Goal: Task Accomplishment & Management: Use online tool/utility

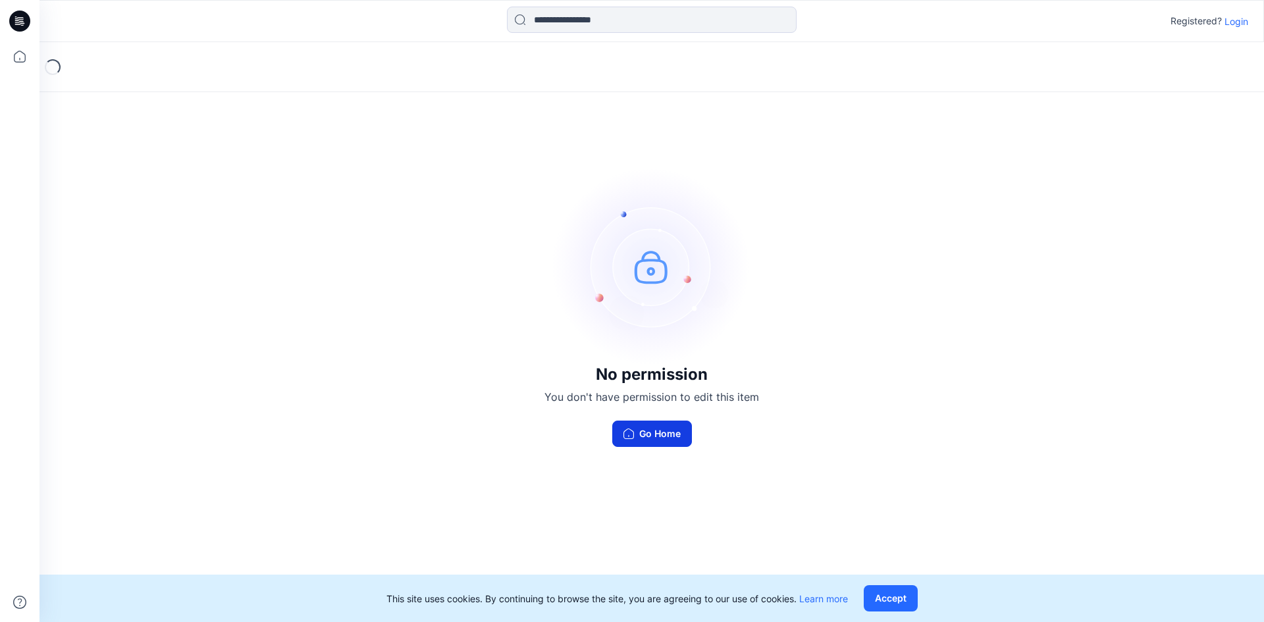
click at [652, 432] on button "Go Home" at bounding box center [652, 434] width 80 height 26
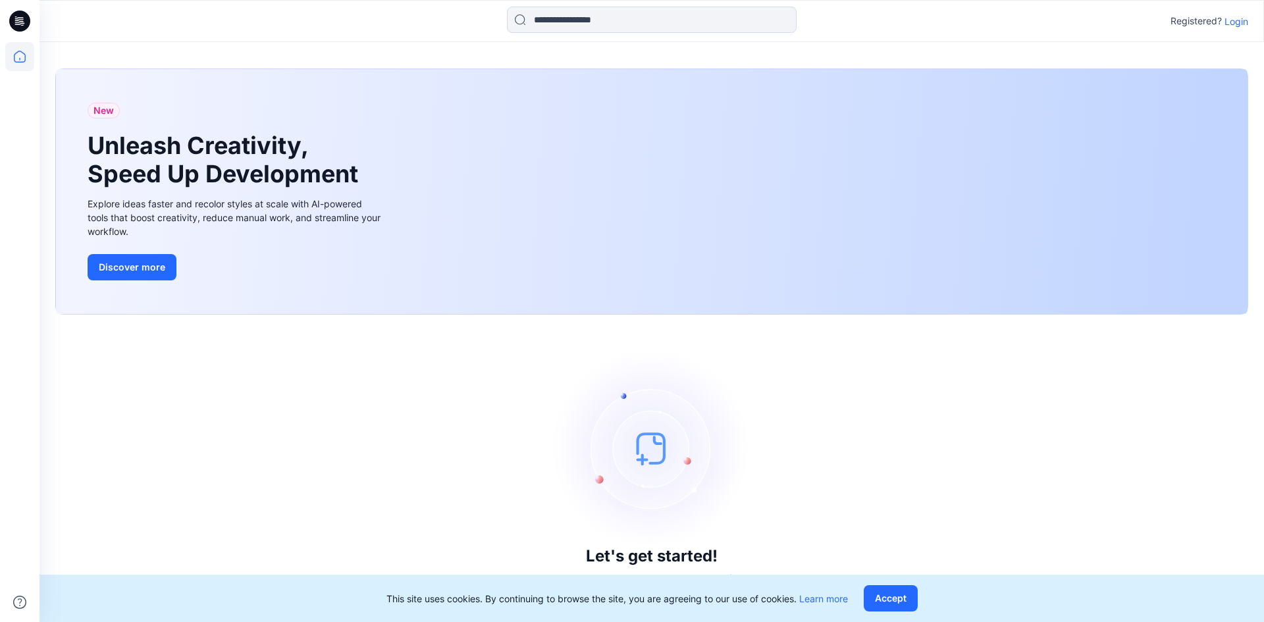
click at [1237, 23] on p "Login" at bounding box center [1236, 21] width 24 height 14
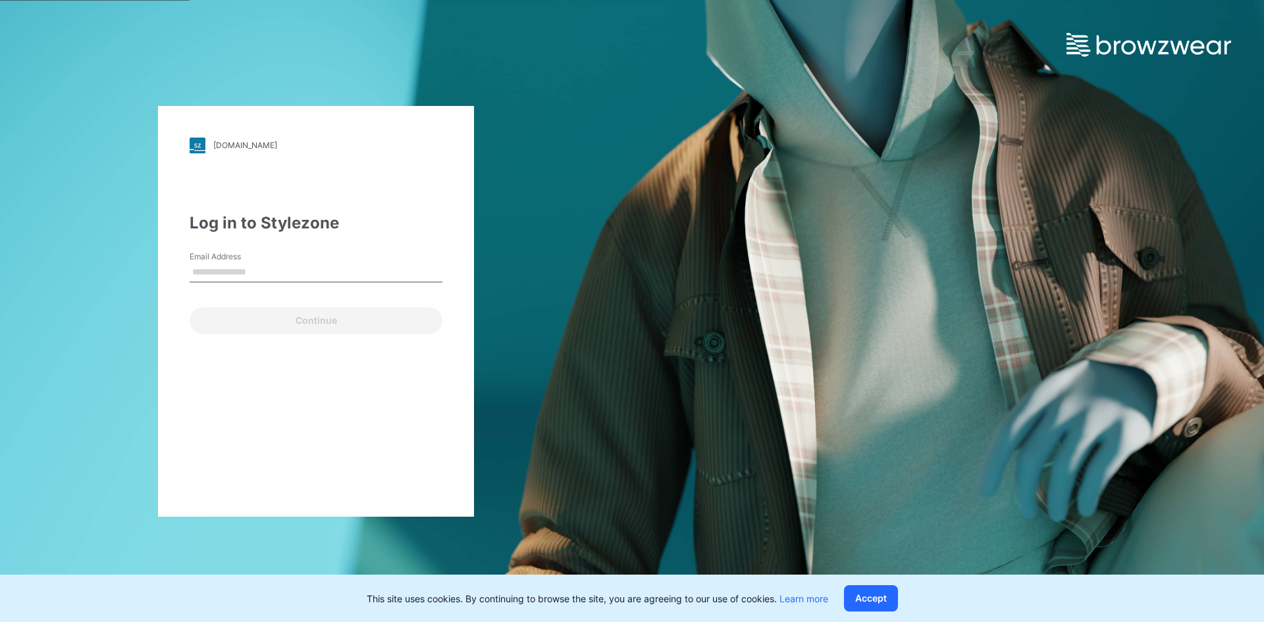
type input "**********"
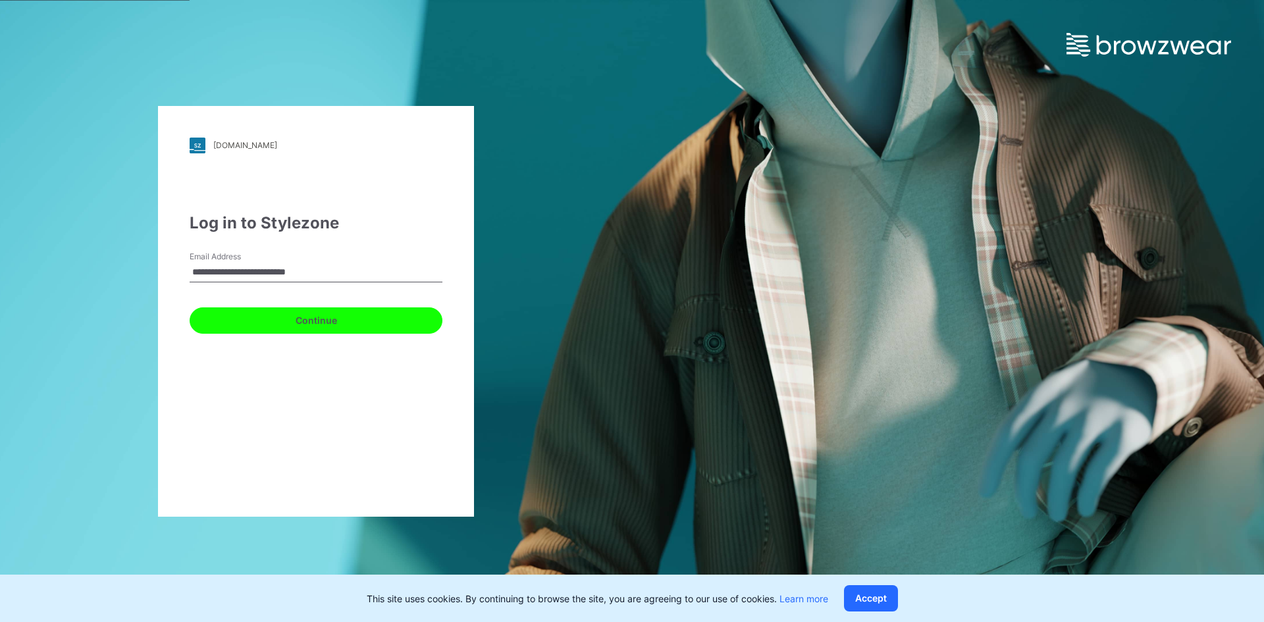
click at [254, 322] on button "Continue" at bounding box center [316, 320] width 253 height 26
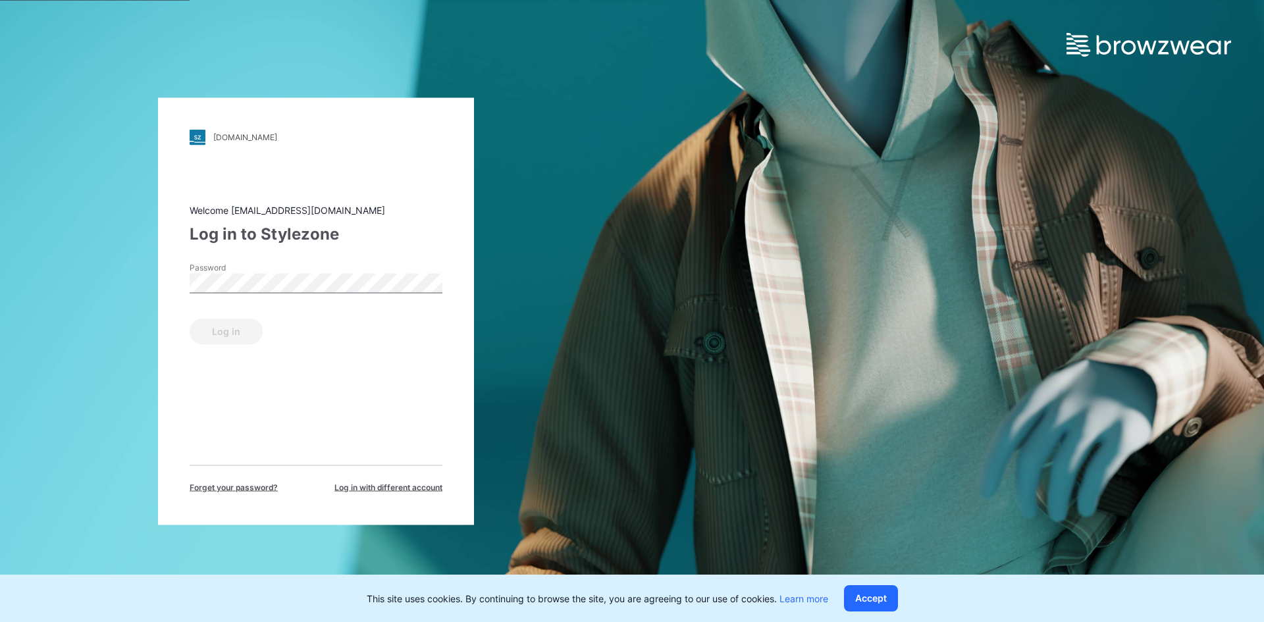
click at [230, 269] on label "Password" at bounding box center [236, 267] width 92 height 12
click at [236, 333] on button "Log in" at bounding box center [226, 331] width 73 height 26
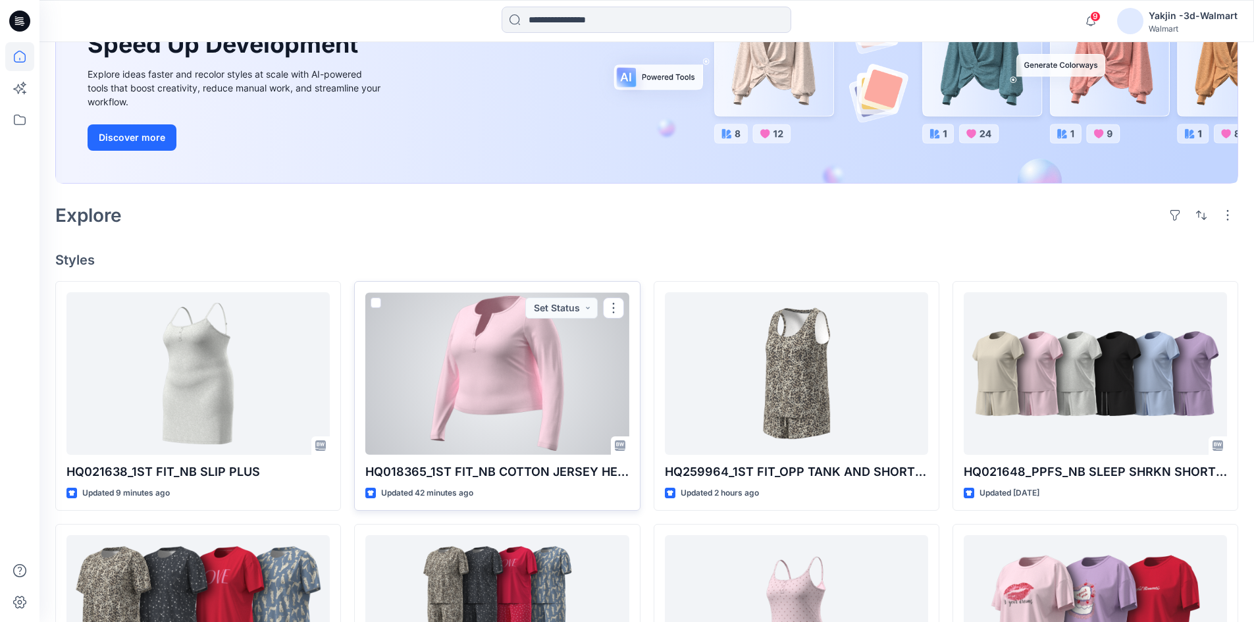
scroll to position [197, 0]
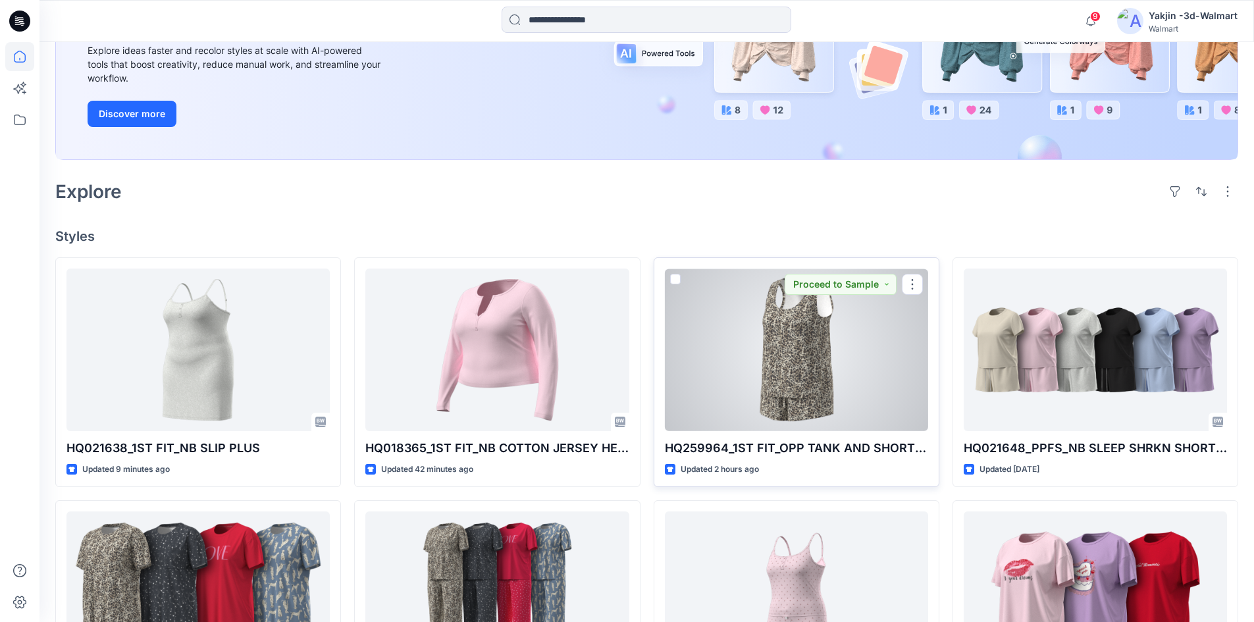
click at [758, 352] on div at bounding box center [796, 350] width 263 height 163
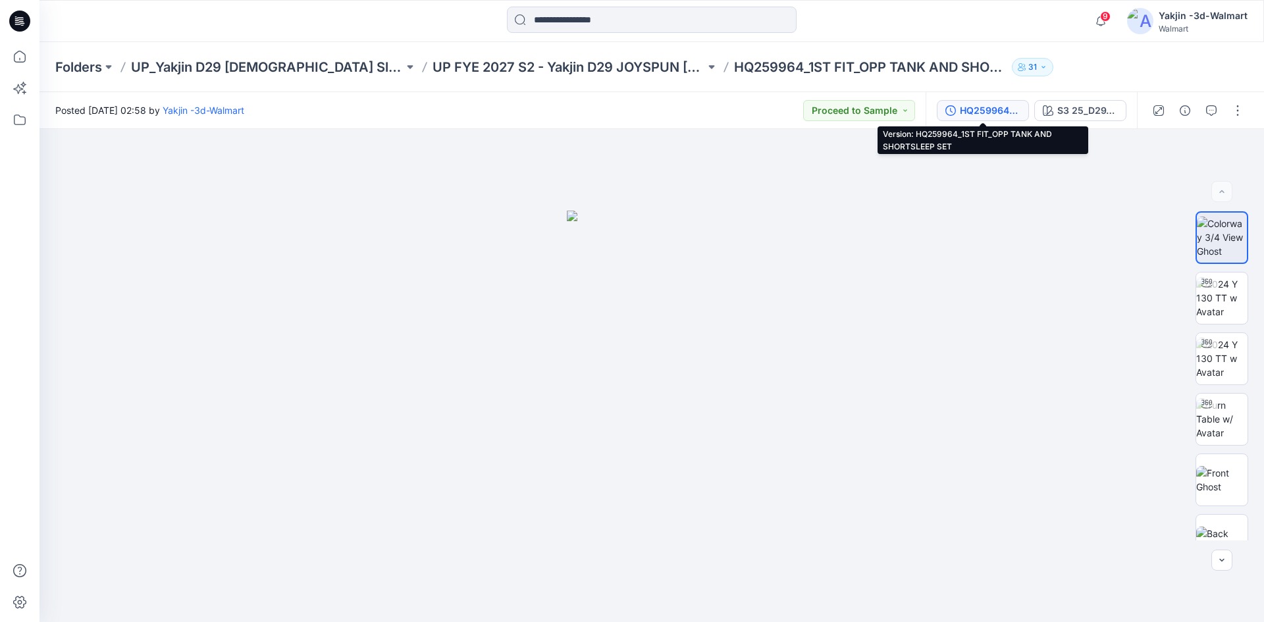
click at [1006, 107] on div "HQ259964_1ST FIT_OPP TANK AND SHORTSLEEP SET" at bounding box center [990, 110] width 61 height 14
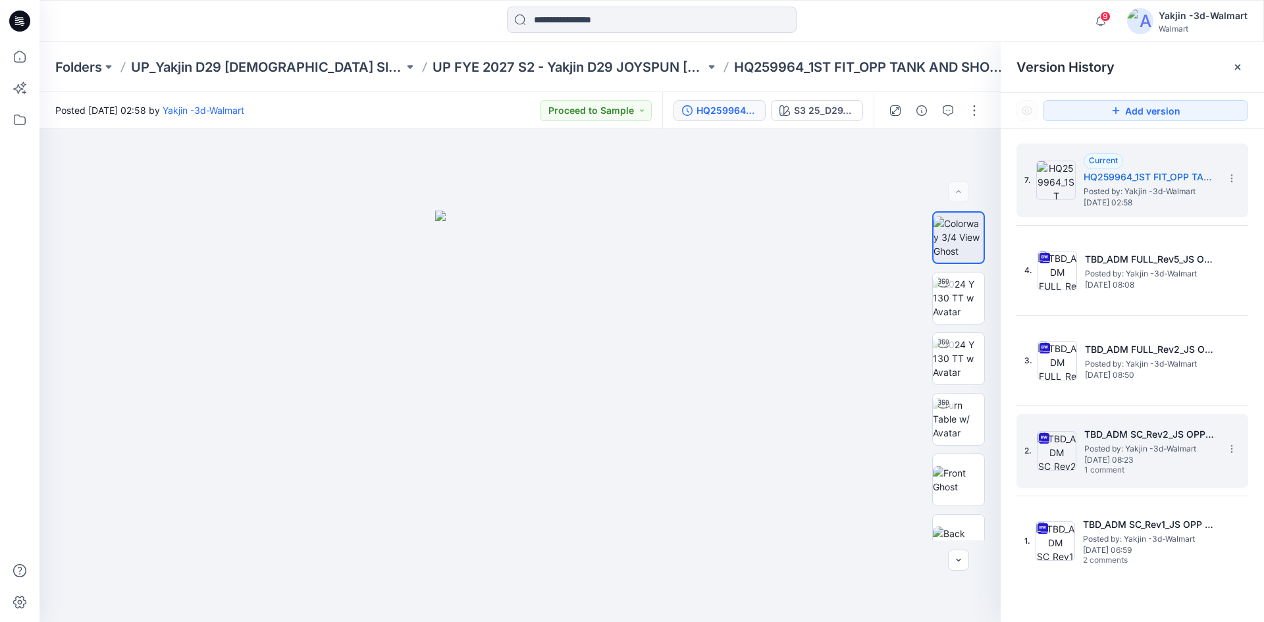
click at [1122, 467] on span "1 comment" at bounding box center [1130, 470] width 92 height 11
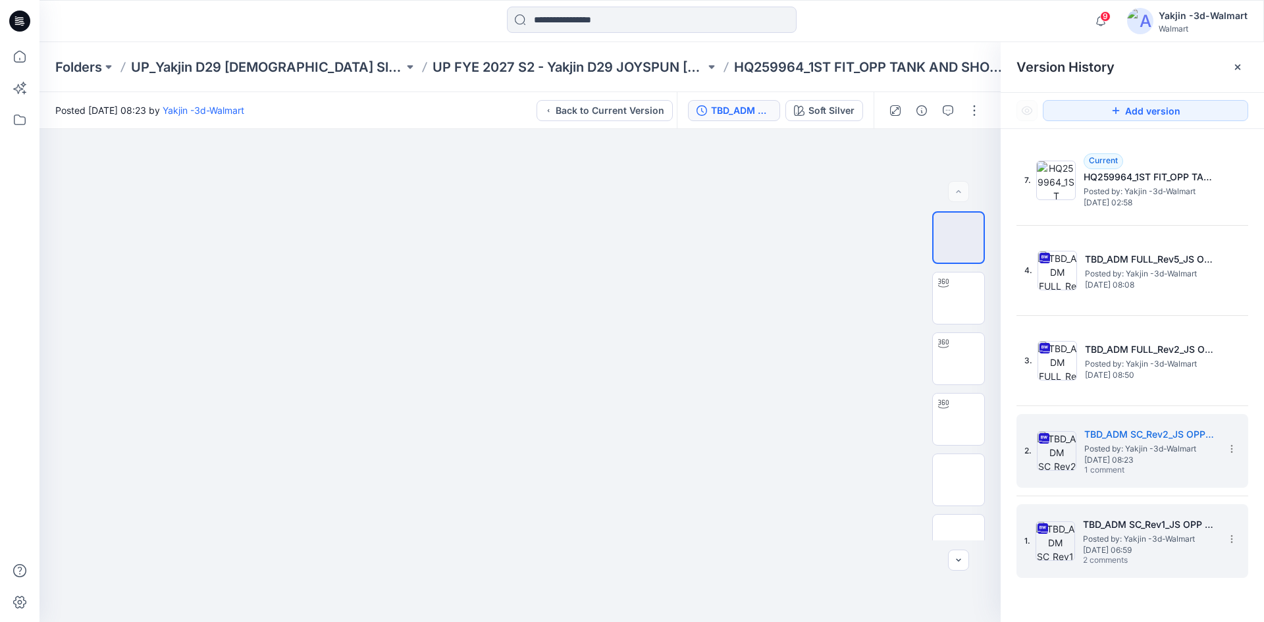
click at [1118, 546] on span "[DATE] 06:59" at bounding box center [1149, 550] width 132 height 9
click at [1116, 461] on span "[DATE] 08:23" at bounding box center [1150, 459] width 132 height 9
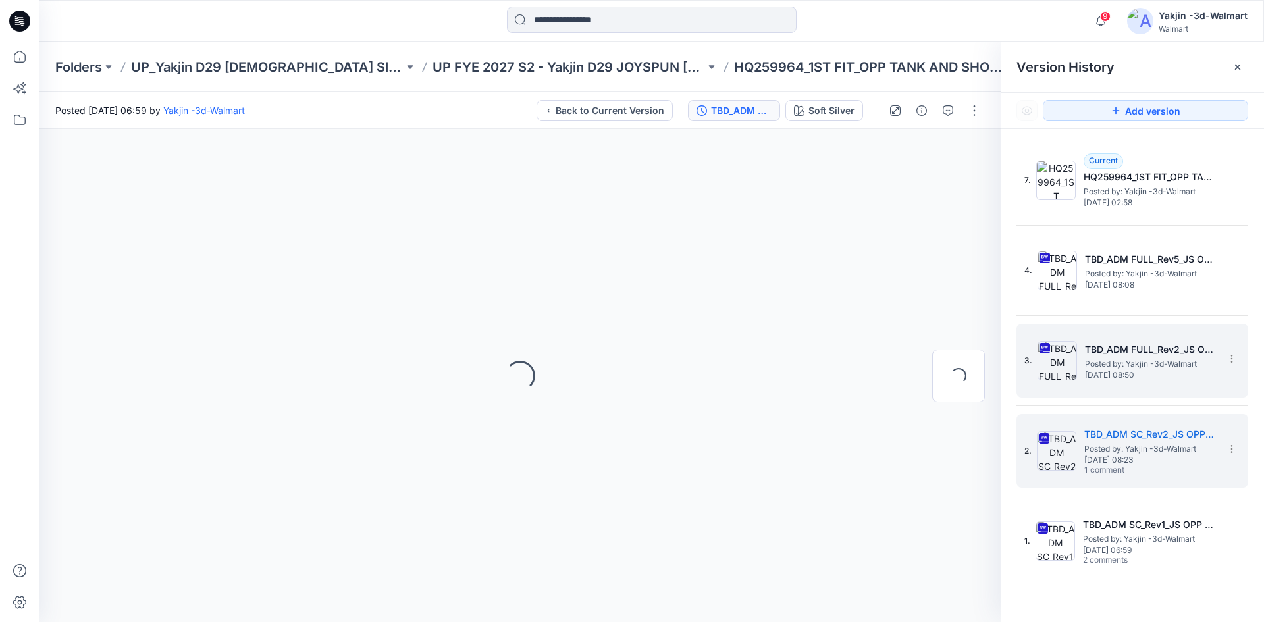
click at [1116, 367] on span "Posted by: Yakjin -3d-Walmart" at bounding box center [1151, 363] width 132 height 13
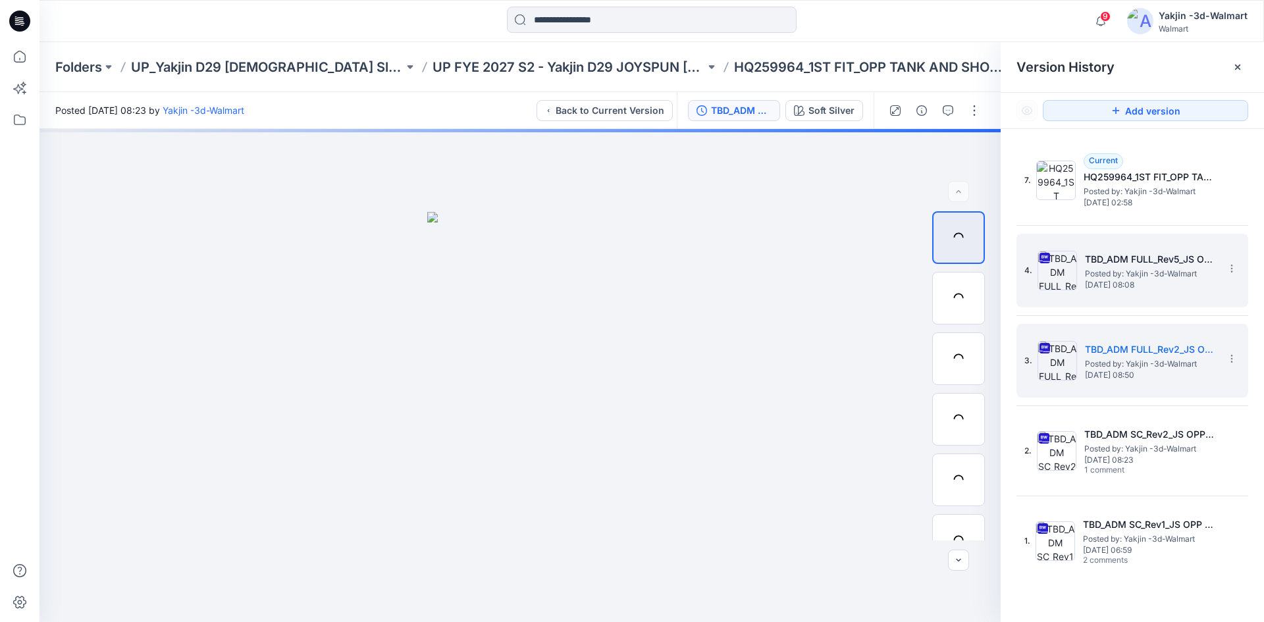
click at [1131, 267] on h5 "TBD_ADM FULL_Rev5_JS OPP SHORTY SET" at bounding box center [1151, 259] width 132 height 16
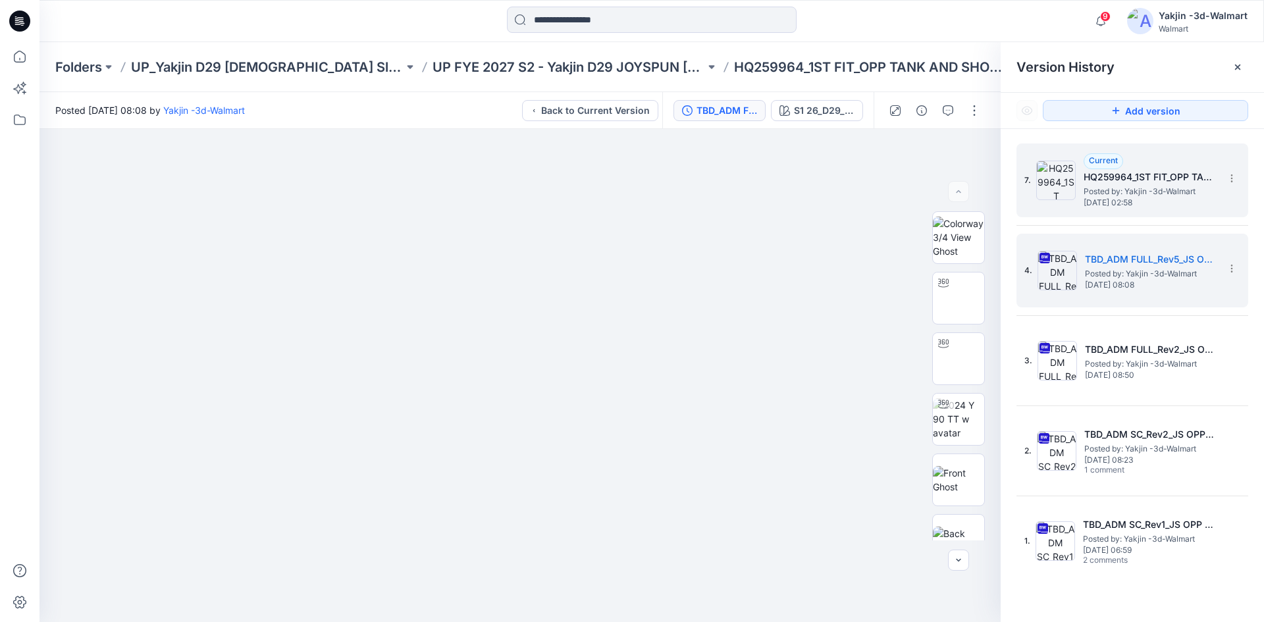
click at [1131, 174] on h5 "HQ259964_1ST FIT_OPP TANK AND SHORTSLEEP SET" at bounding box center [1149, 177] width 132 height 16
